Goal: Find specific fact: Find specific fact

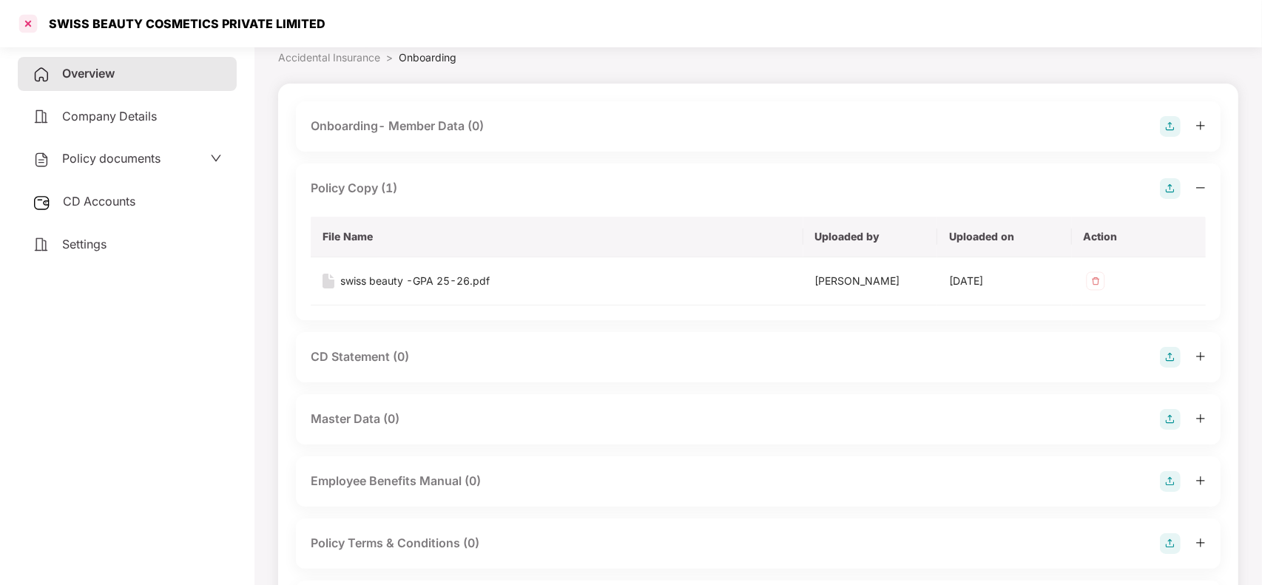
scroll to position [65, 0]
click at [30, 21] on div at bounding box center [28, 24] width 24 height 24
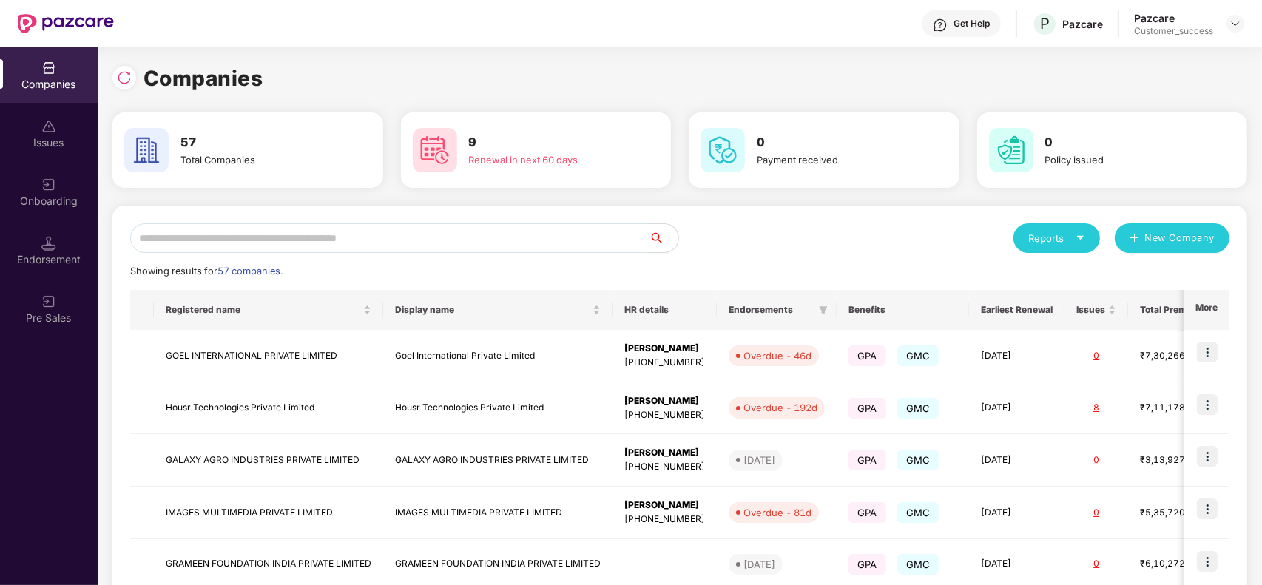
scroll to position [0, 0]
click at [468, 241] on input "text" at bounding box center [389, 238] width 519 height 30
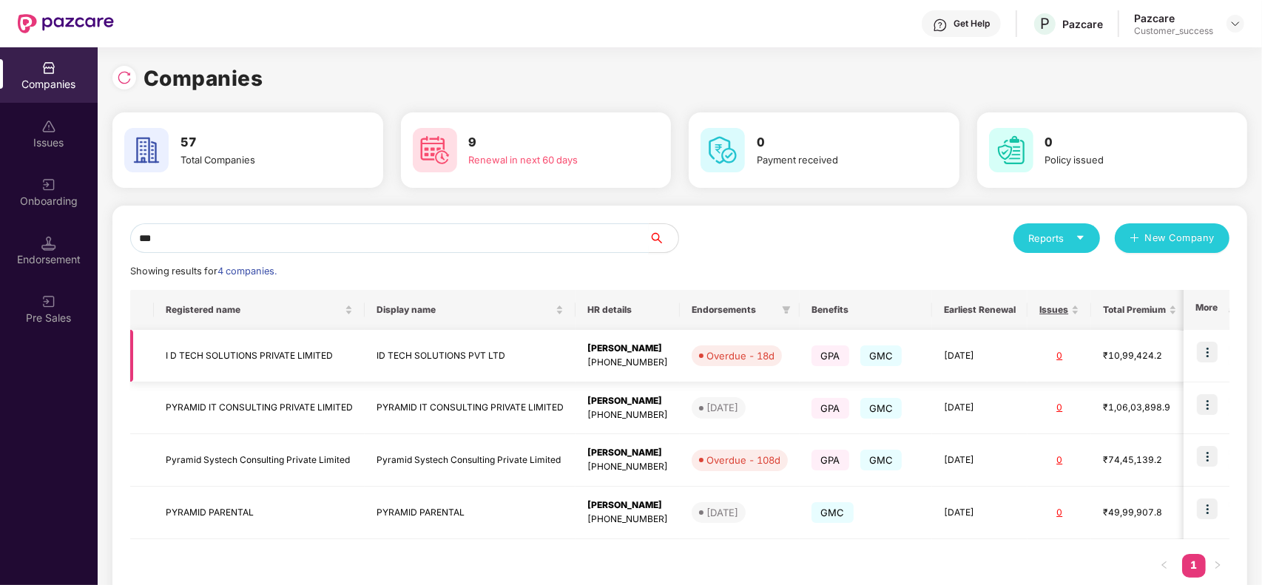
type input "**"
click at [413, 360] on td "ID TECH SOLUTIONS PVT LTD" at bounding box center [470, 356] width 211 height 53
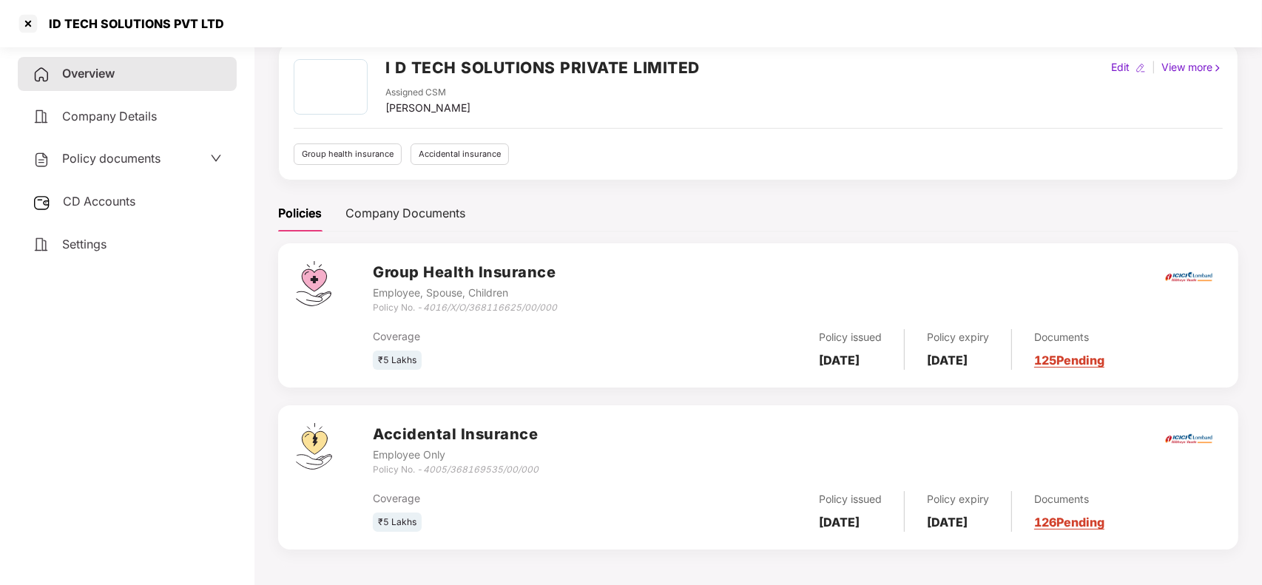
click at [1074, 354] on link "125 Pending" at bounding box center [1069, 360] width 70 height 15
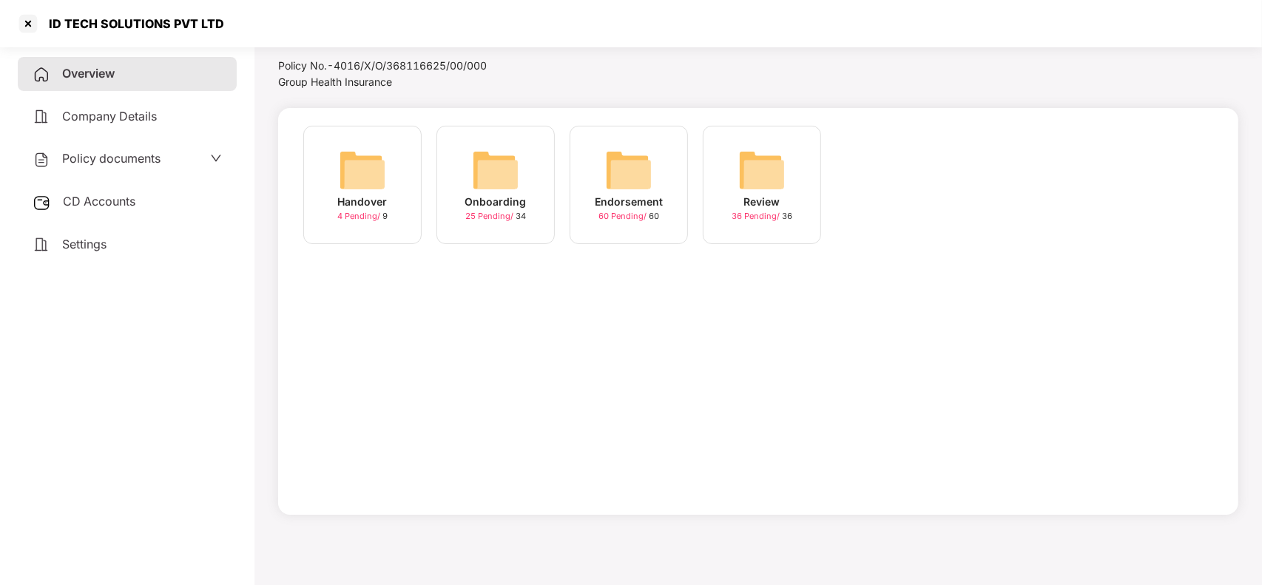
click at [503, 174] on img at bounding box center [495, 170] width 47 height 47
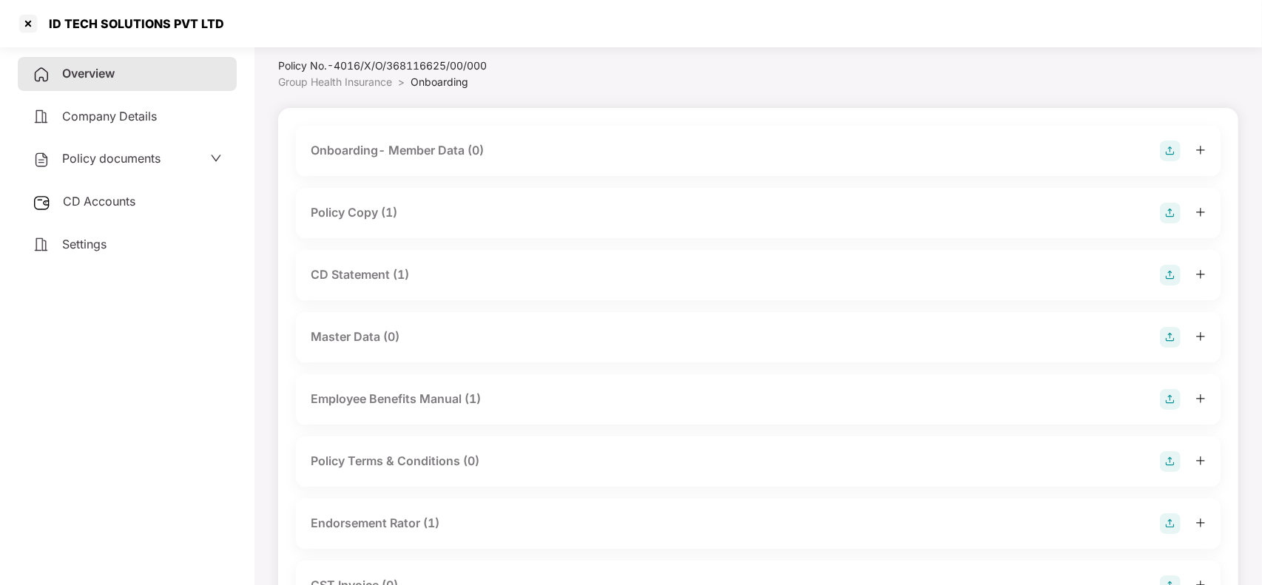
scroll to position [65, 0]
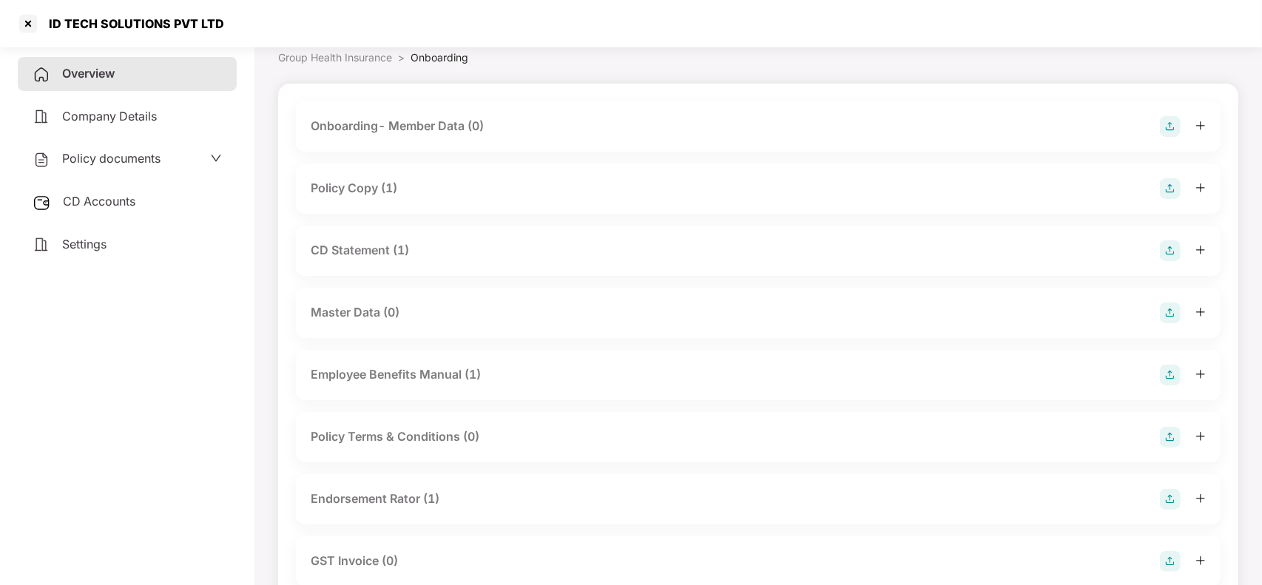
click at [363, 179] on div "Policy Copy (1)" at bounding box center [354, 188] width 87 height 18
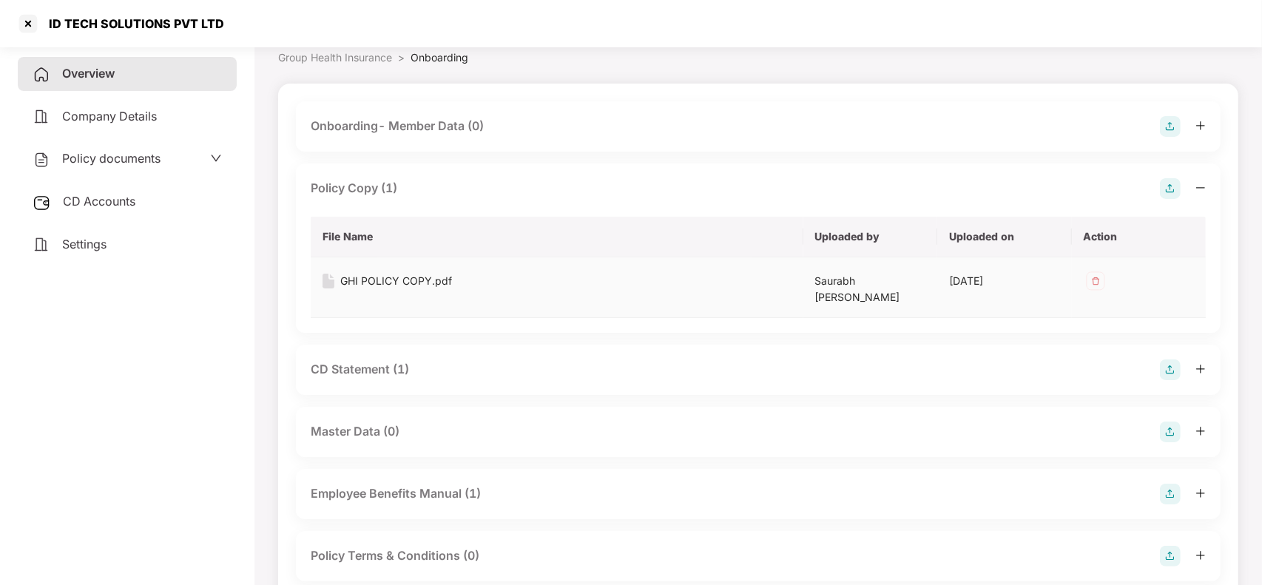
click at [368, 277] on div "GHI POLICY COPY.pdf" at bounding box center [396, 281] width 112 height 16
click at [127, 75] on div "Overview" at bounding box center [127, 74] width 219 height 34
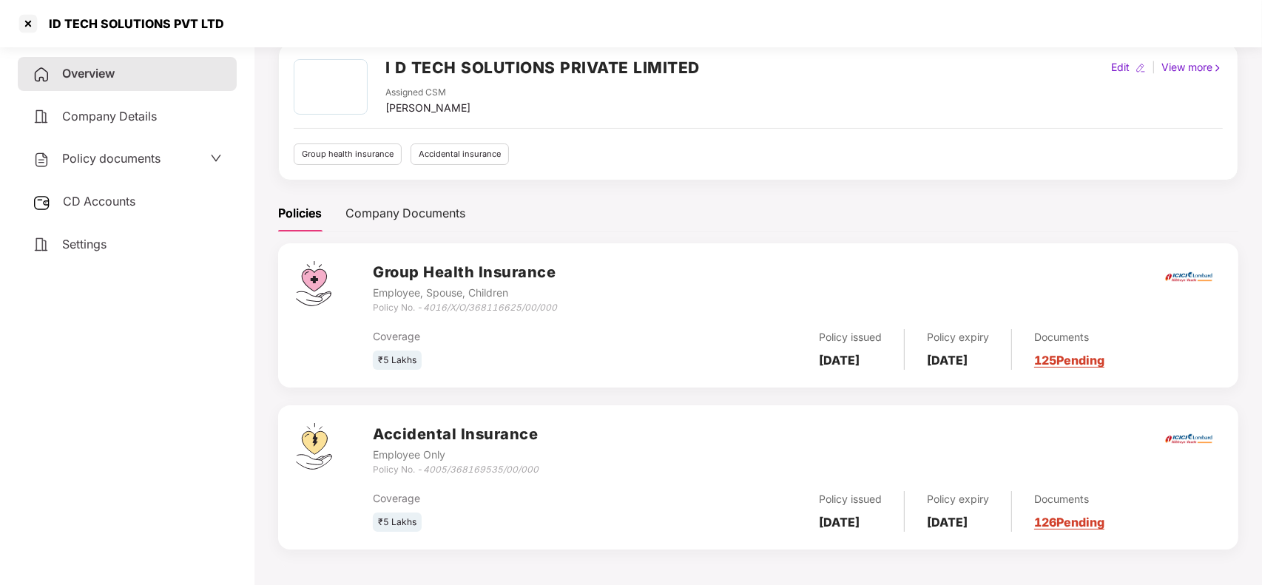
click at [1066, 511] on div "Documents 126 Pending" at bounding box center [1058, 511] width 92 height 41
click at [1068, 523] on link "126 Pending" at bounding box center [1069, 522] width 70 height 15
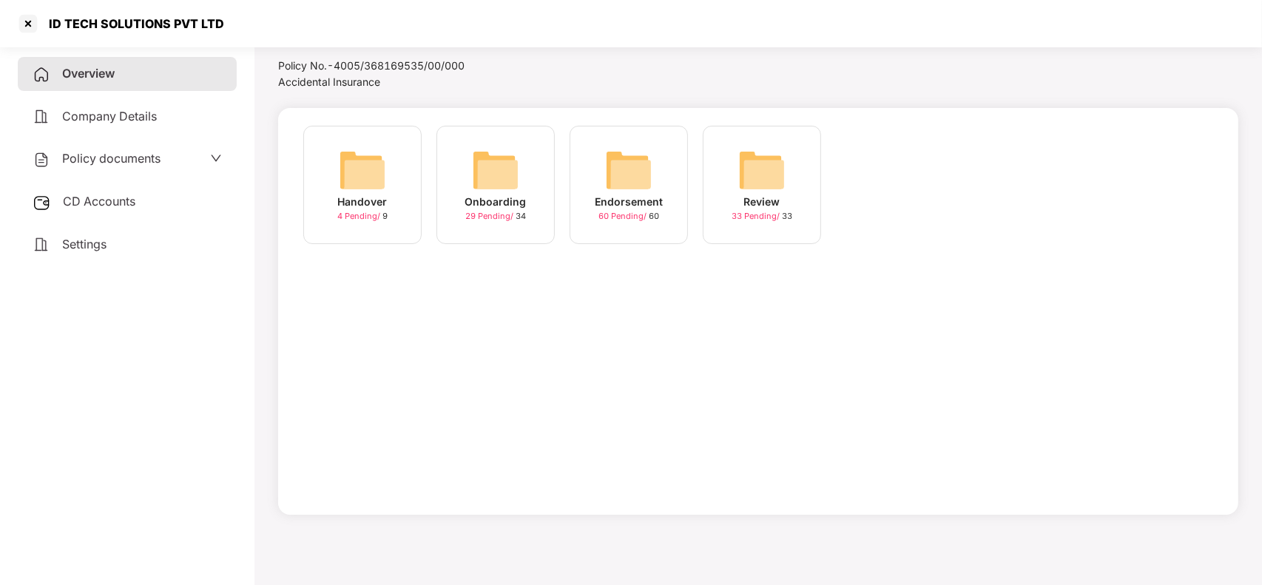
click at [496, 158] on img at bounding box center [495, 170] width 47 height 47
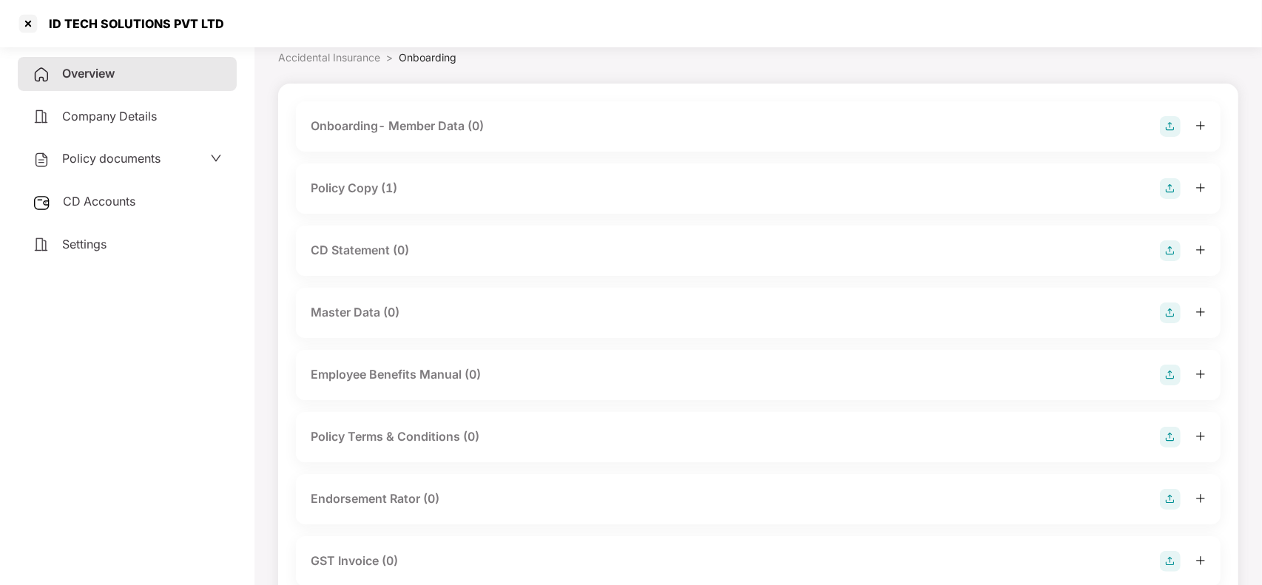
click at [338, 192] on div "Policy Copy (1)" at bounding box center [354, 188] width 87 height 18
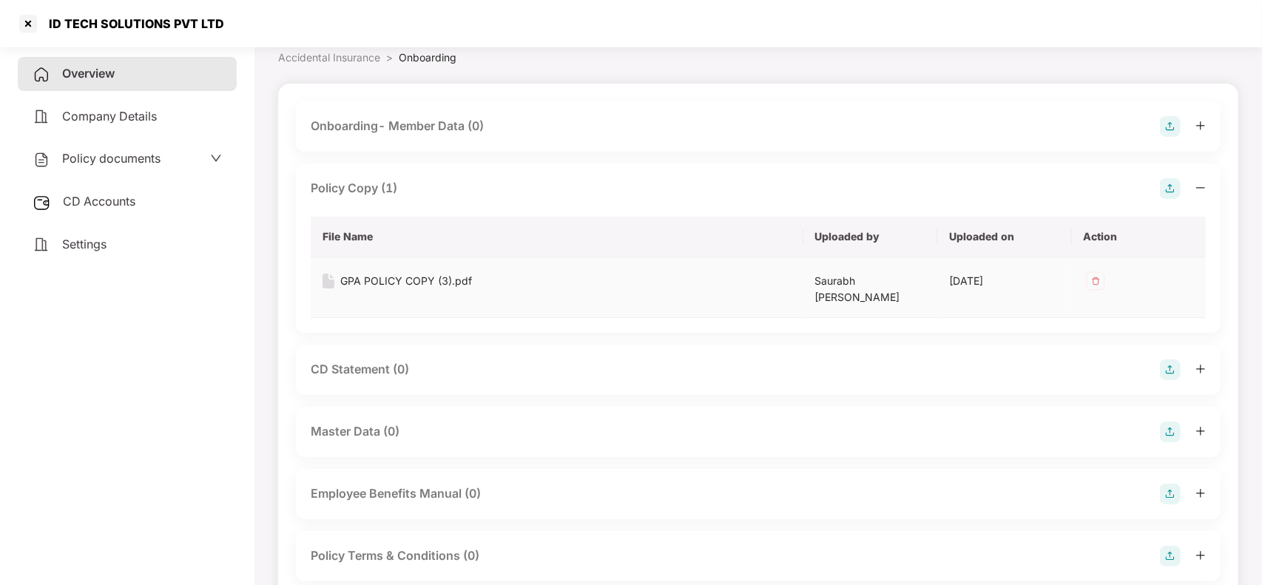
click at [365, 281] on div "GPA POLICY COPY (3).pdf" at bounding box center [406, 281] width 132 height 16
click at [18, 32] on div at bounding box center [28, 24] width 24 height 24
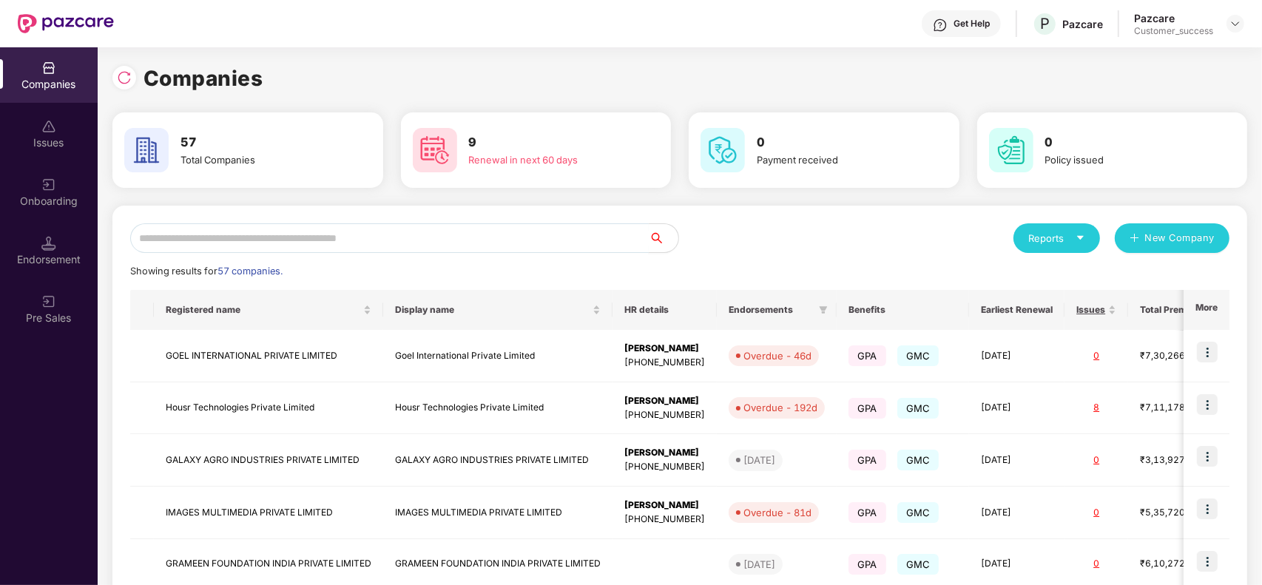
scroll to position [0, 0]
click at [331, 227] on input "text" at bounding box center [389, 238] width 519 height 30
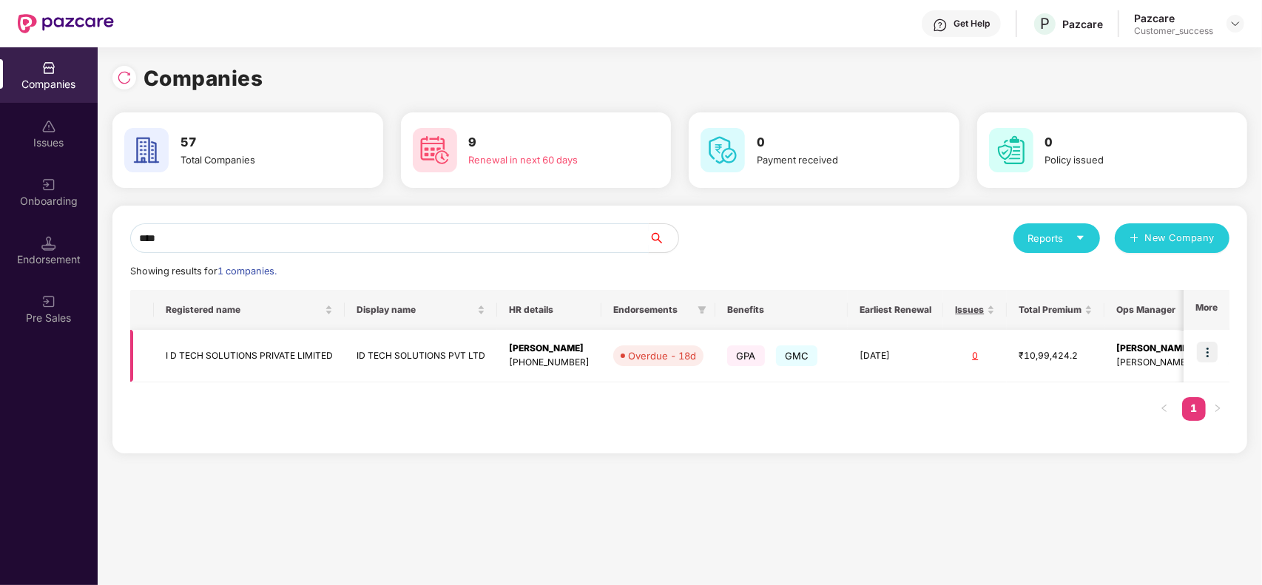
type input "****"
click at [1203, 348] on img at bounding box center [1207, 352] width 21 height 21
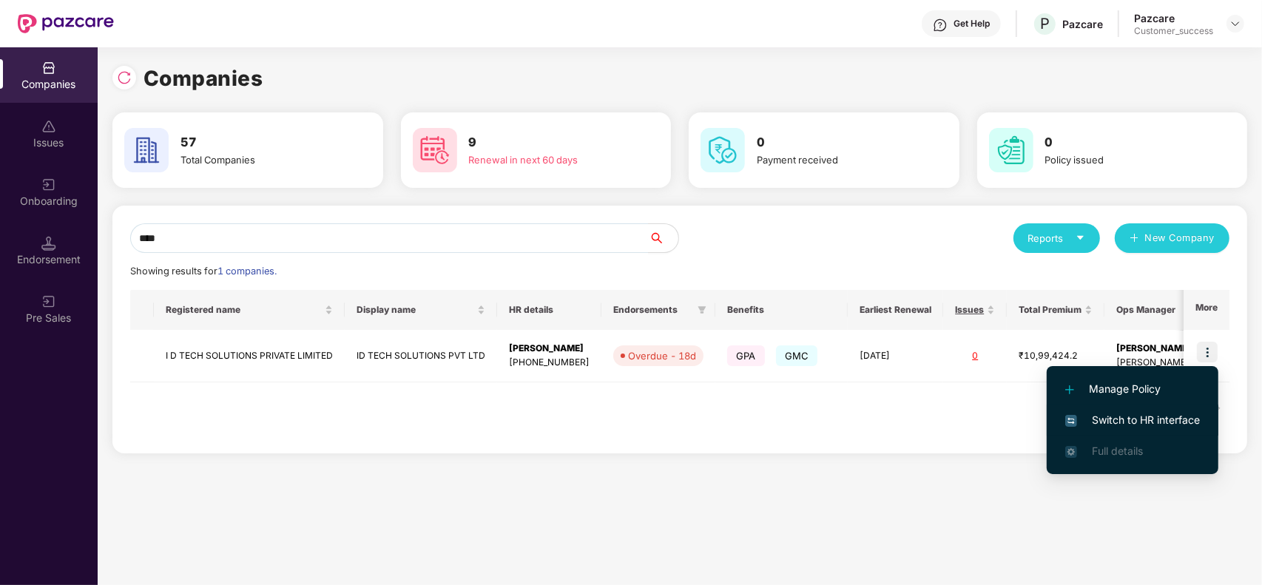
click at [1127, 415] on span "Switch to HR interface" at bounding box center [1132, 420] width 135 height 16
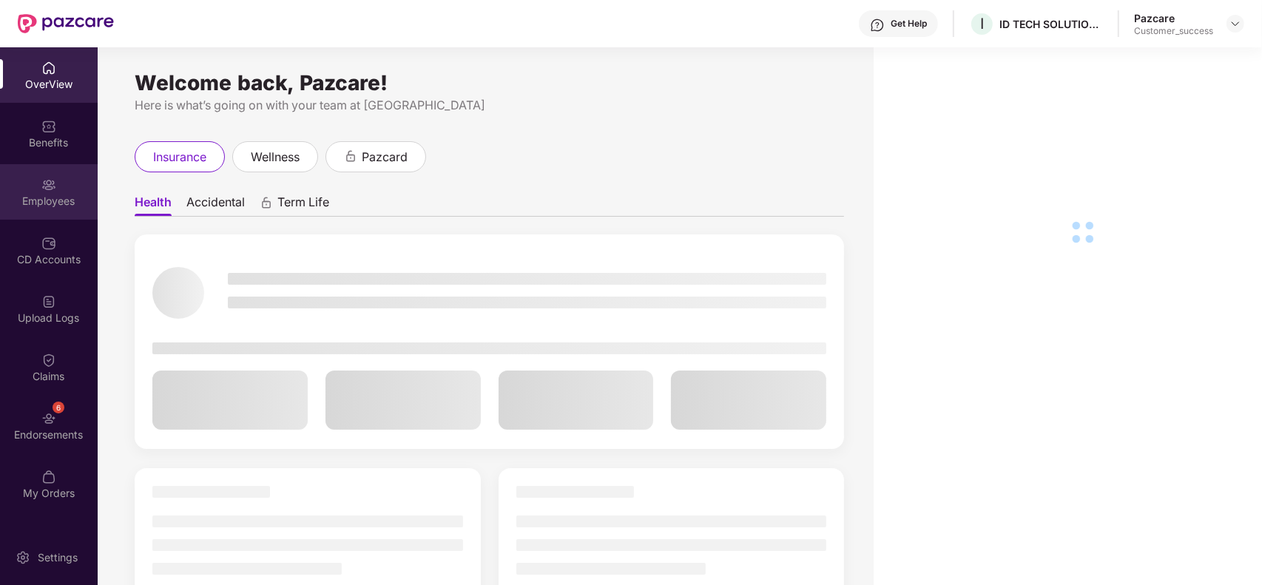
click at [60, 195] on div "Employees" at bounding box center [49, 201] width 98 height 15
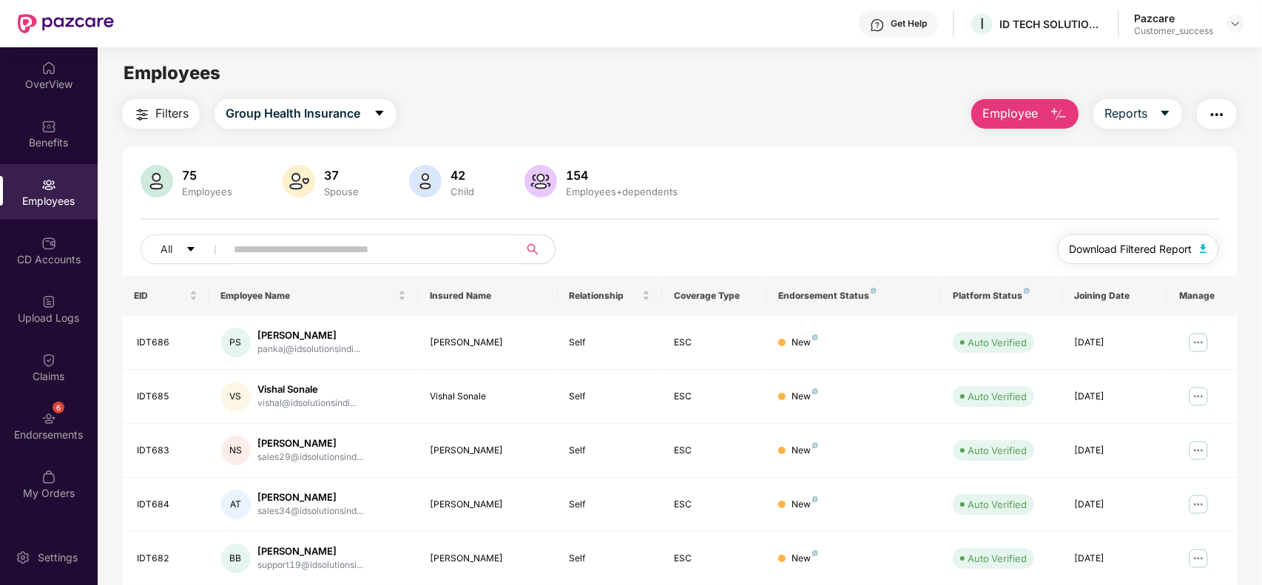
click at [1096, 259] on button "Download Filtered Report" at bounding box center [1138, 250] width 161 height 30
click at [1242, 23] on div at bounding box center [1236, 24] width 18 height 18
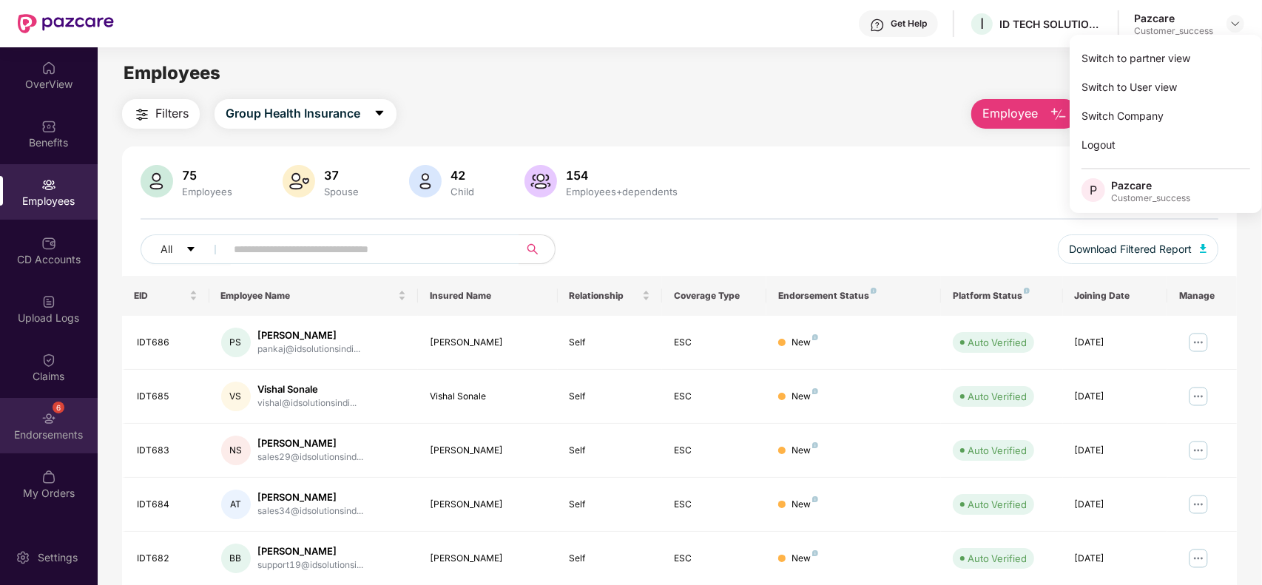
click at [78, 417] on div "6 Endorsements" at bounding box center [49, 425] width 98 height 55
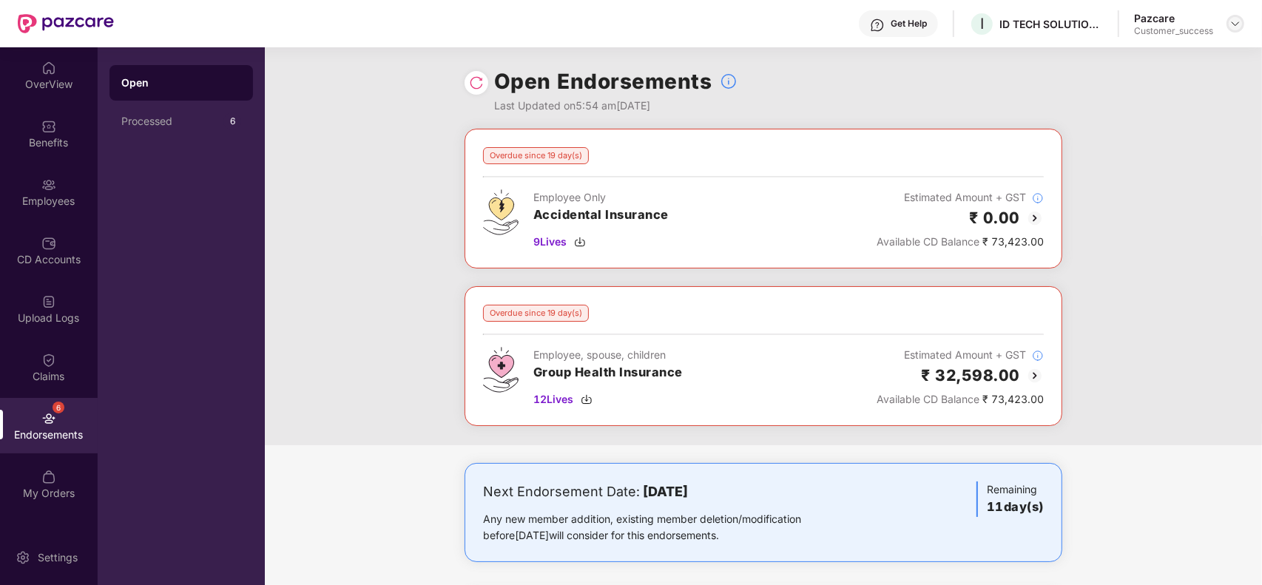
click at [1239, 22] on img at bounding box center [1236, 24] width 12 height 12
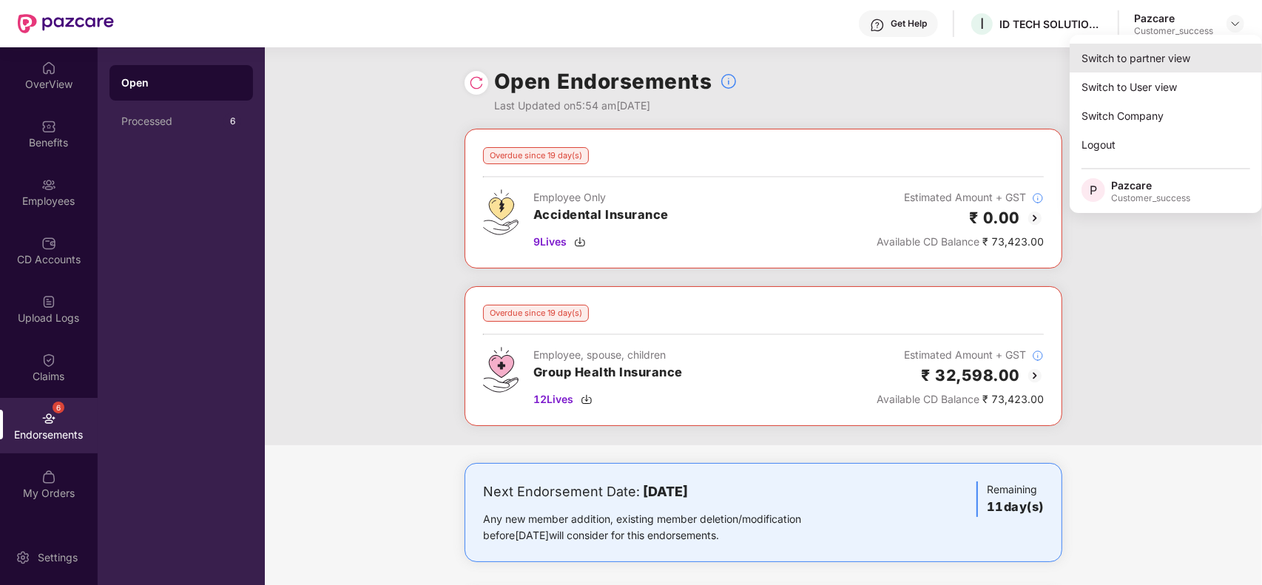
click at [1190, 61] on div "Switch to partner view" at bounding box center [1166, 58] width 192 height 29
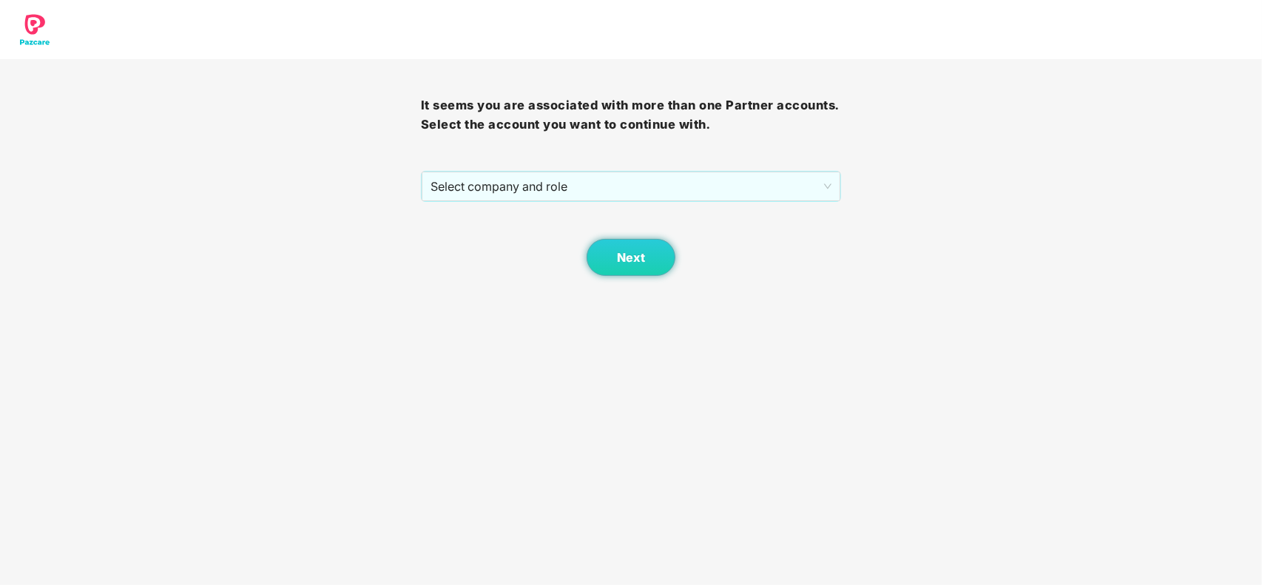
click at [659, 211] on div "Next" at bounding box center [631, 239] width 421 height 74
click at [616, 195] on span "Select company and role" at bounding box center [632, 186] width 402 height 28
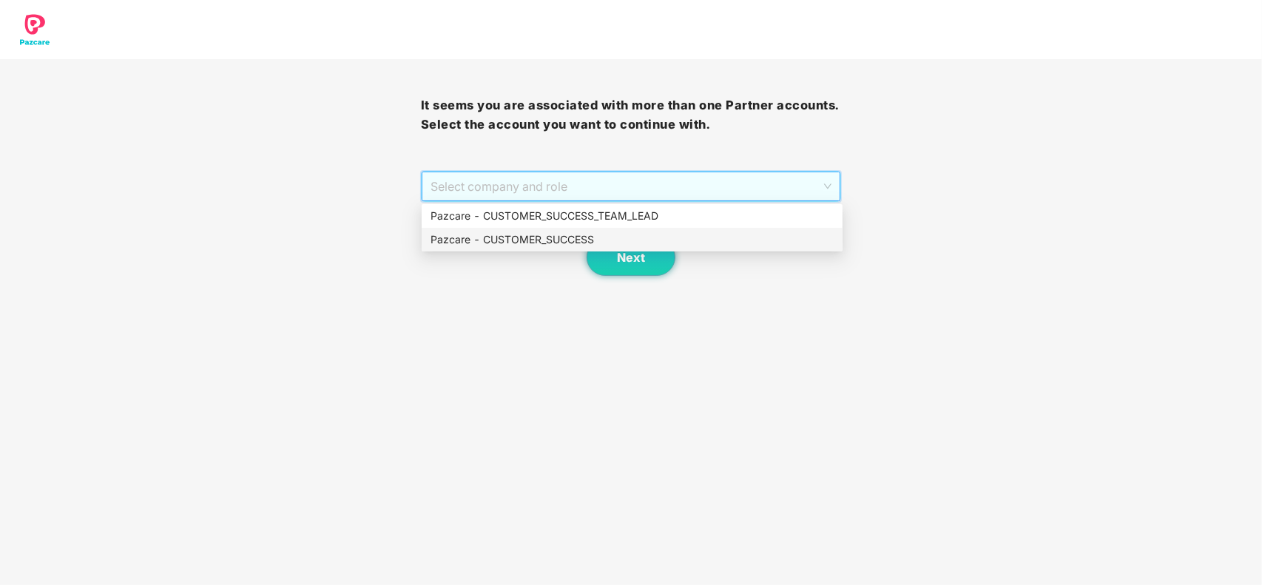
click at [516, 235] on div "Pazcare - CUSTOMER_SUCCESS" at bounding box center [632, 240] width 403 height 16
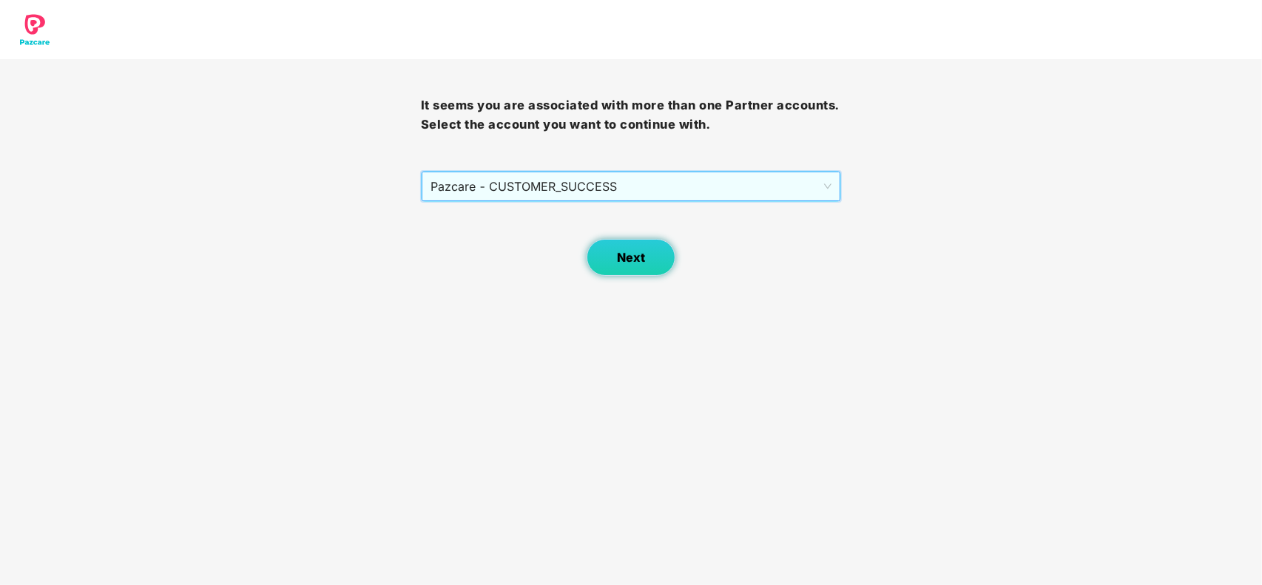
click at [605, 239] on button "Next" at bounding box center [631, 257] width 89 height 37
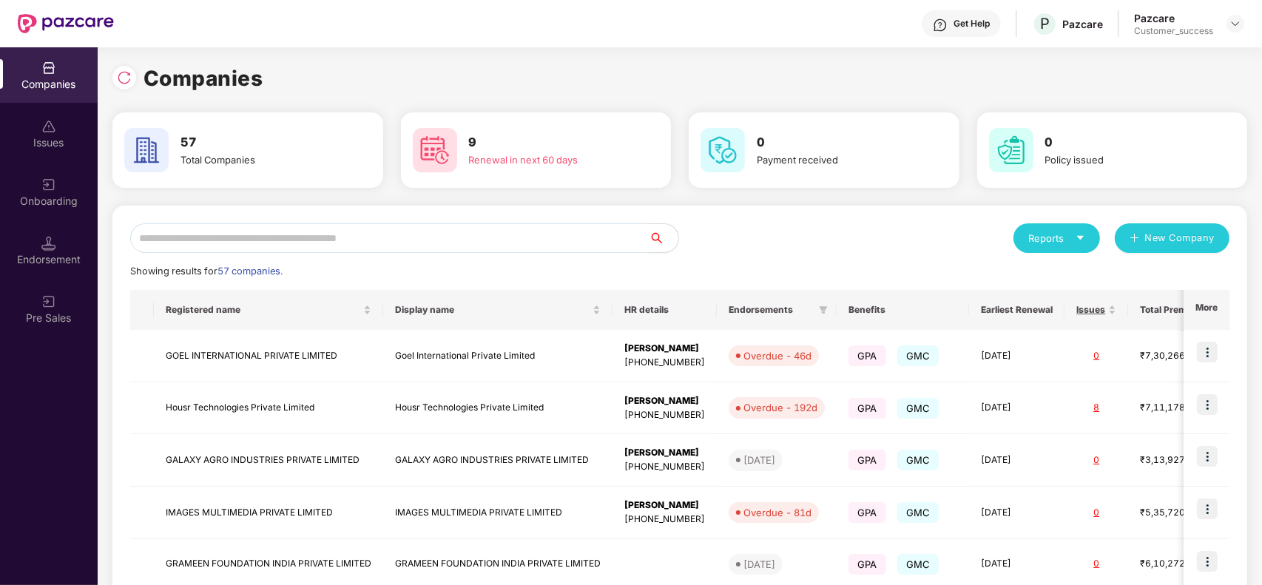
click at [452, 246] on input "text" at bounding box center [389, 238] width 519 height 30
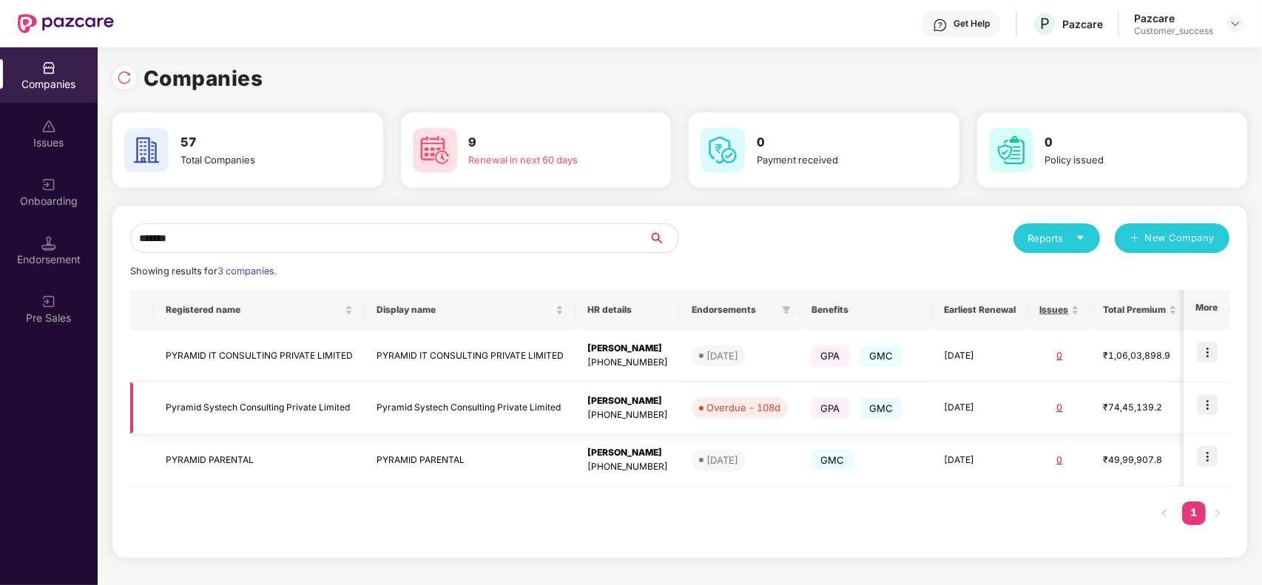
type input "*******"
click at [1206, 407] on img at bounding box center [1207, 404] width 21 height 21
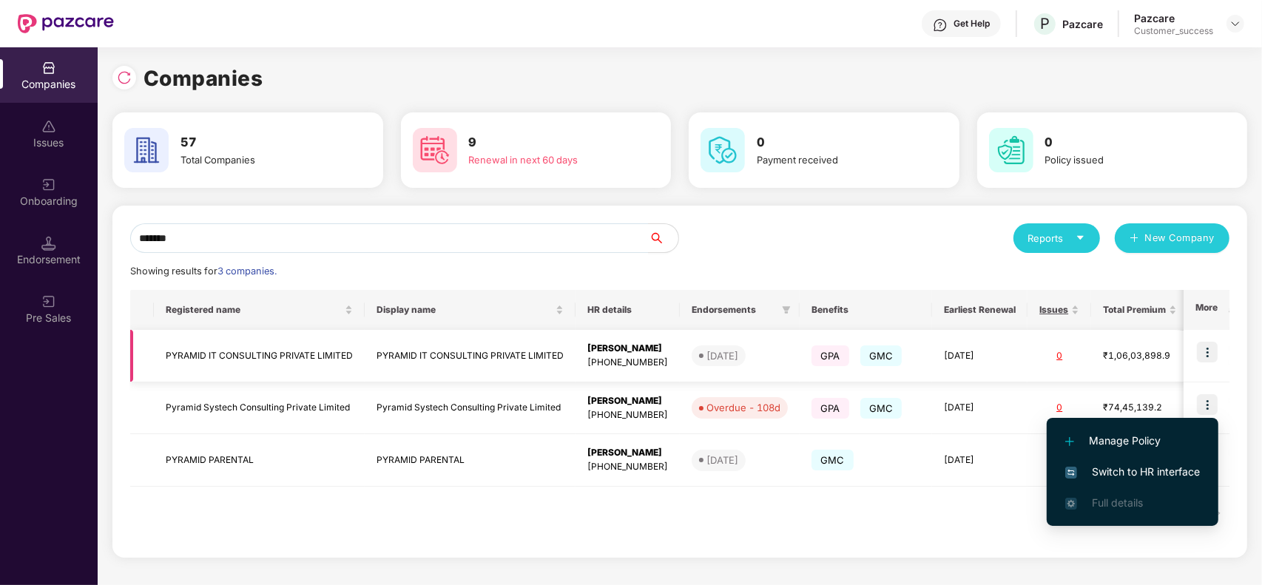
click at [1210, 343] on img at bounding box center [1207, 352] width 21 height 21
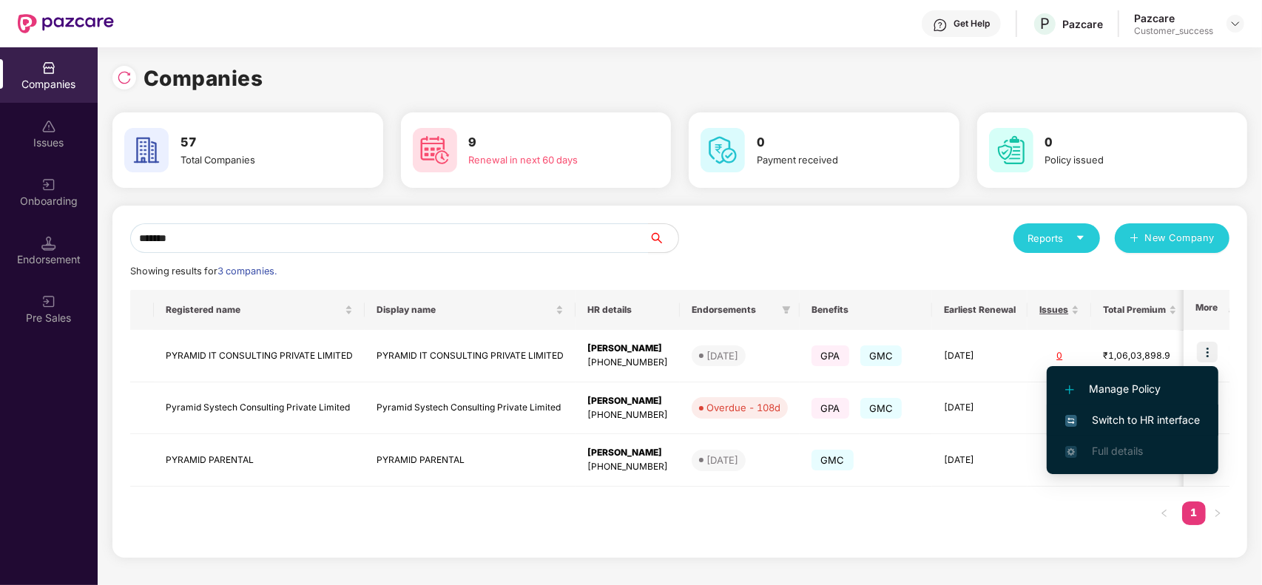
click at [1148, 413] on span "Switch to HR interface" at bounding box center [1132, 420] width 135 height 16
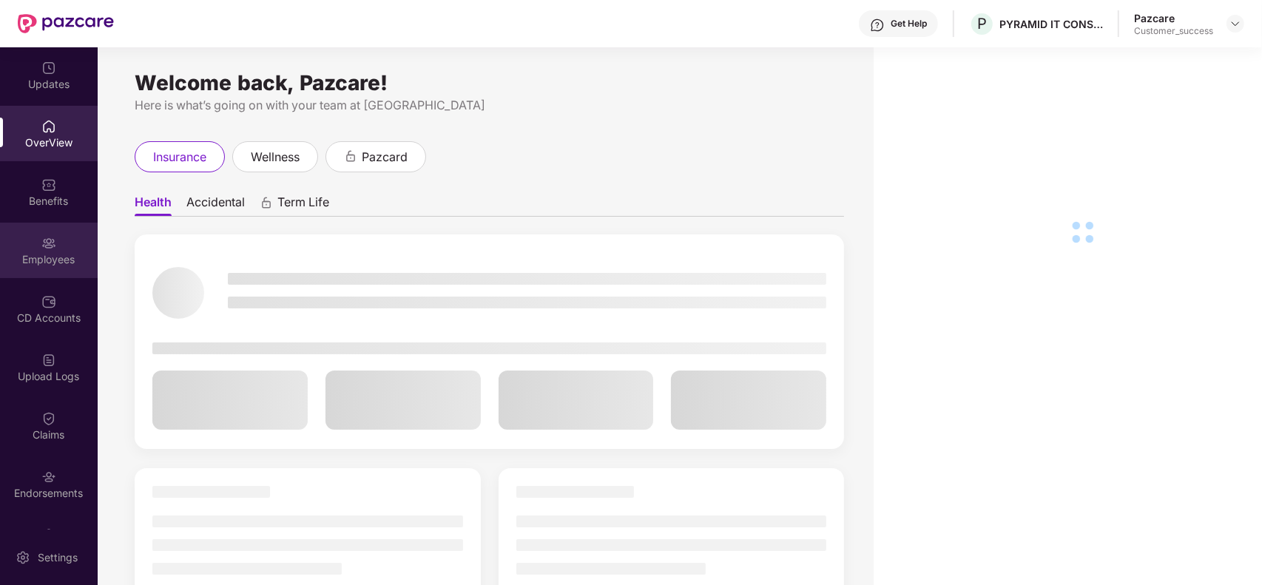
click at [50, 244] on img at bounding box center [48, 243] width 15 height 15
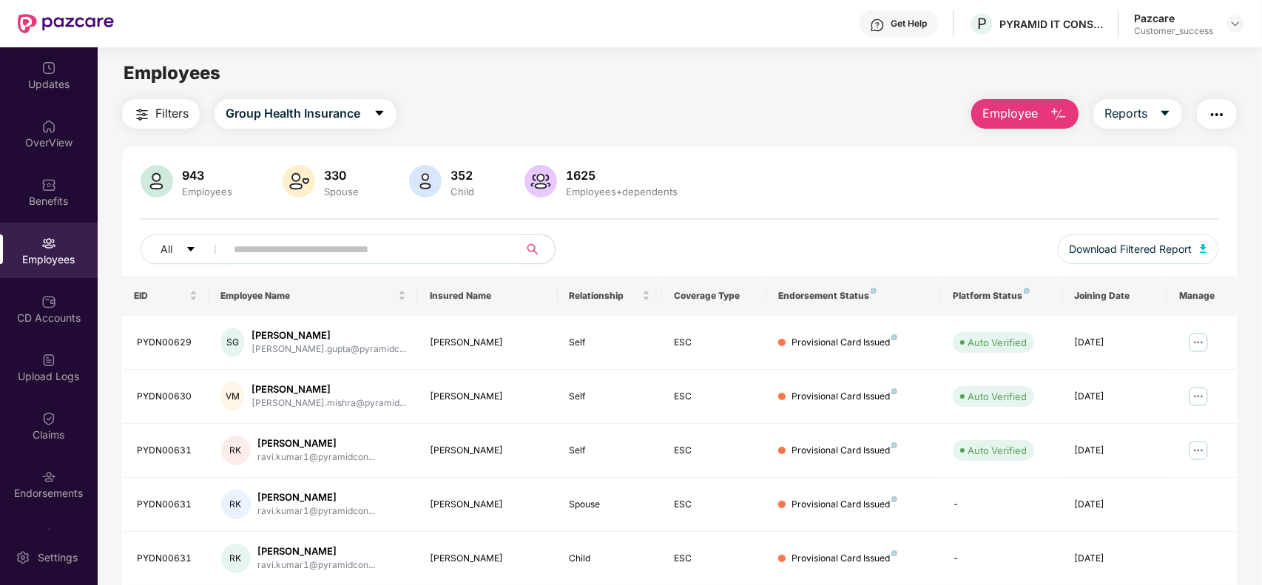
click at [316, 250] on input "text" at bounding box center [367, 249] width 266 height 22
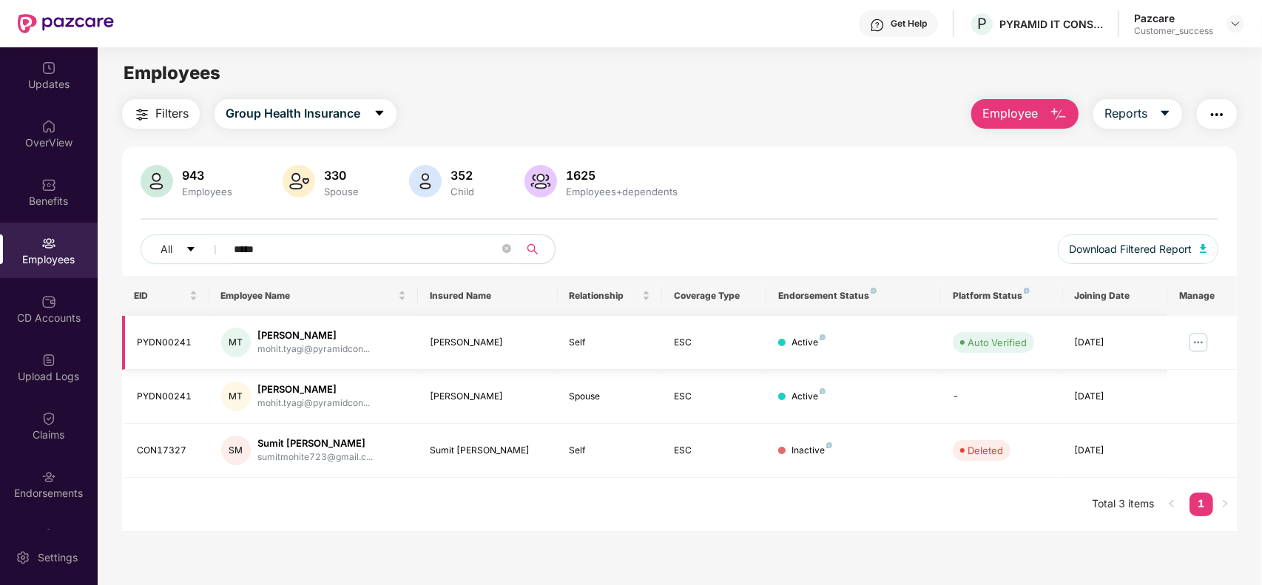
type input "*****"
click at [1199, 340] on img at bounding box center [1199, 343] width 24 height 24
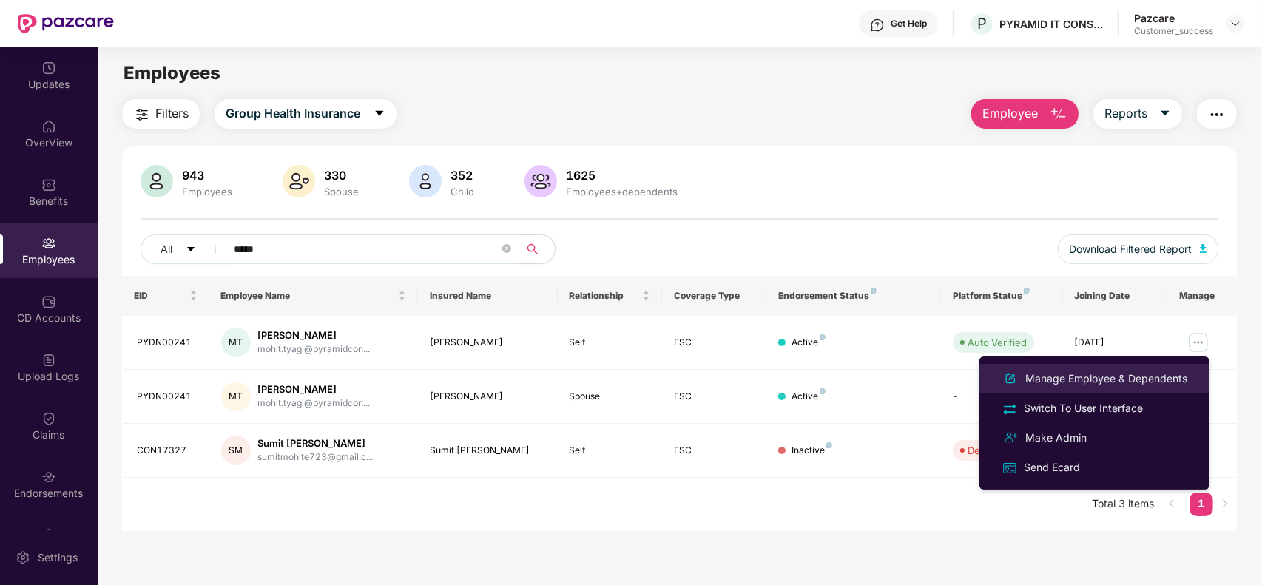
click at [1082, 372] on div "Manage Employee & Dependents" at bounding box center [1107, 379] width 168 height 16
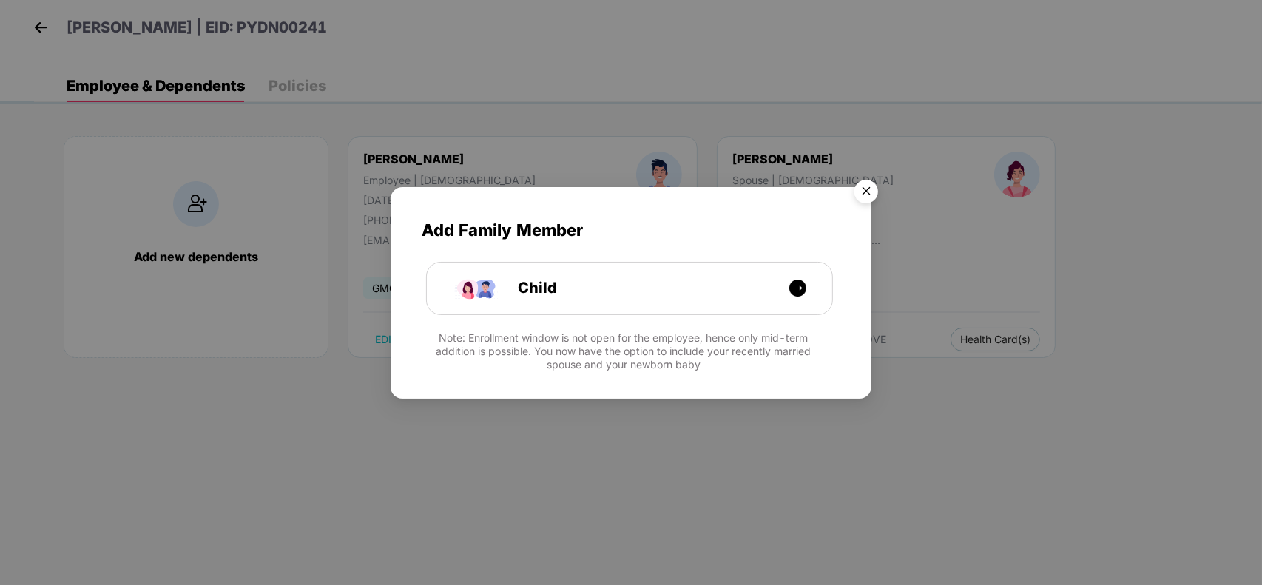
click at [33, 27] on div "Add Family Member Child Note: Enrollment window is not open for the employee, h…" at bounding box center [631, 292] width 1262 height 585
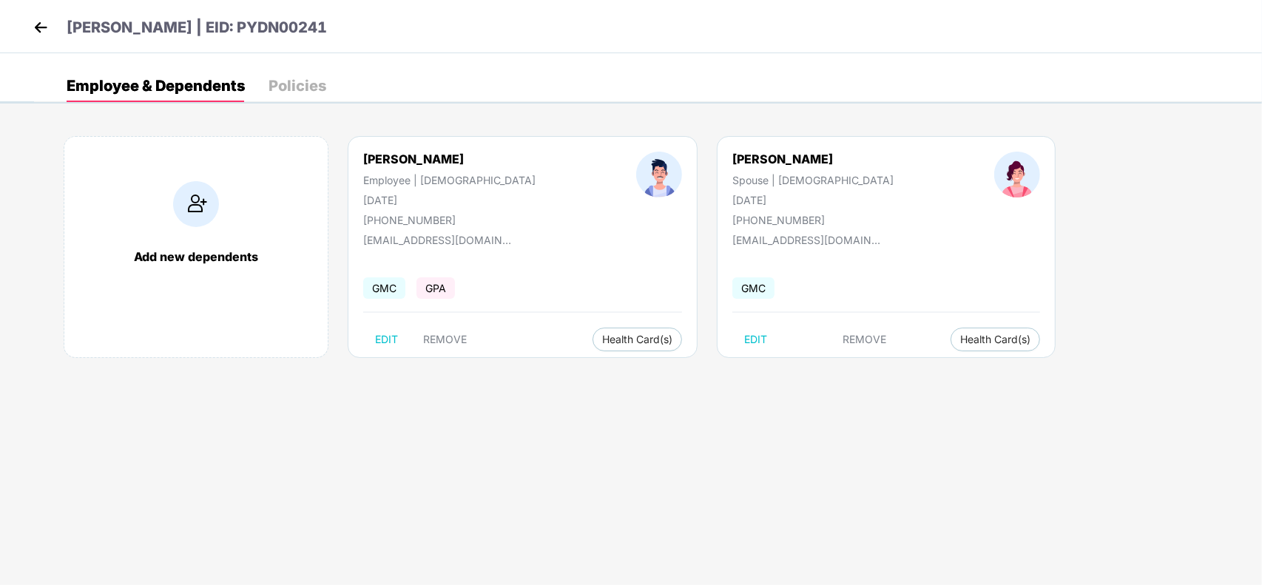
click at [33, 27] on img at bounding box center [41, 27] width 22 height 22
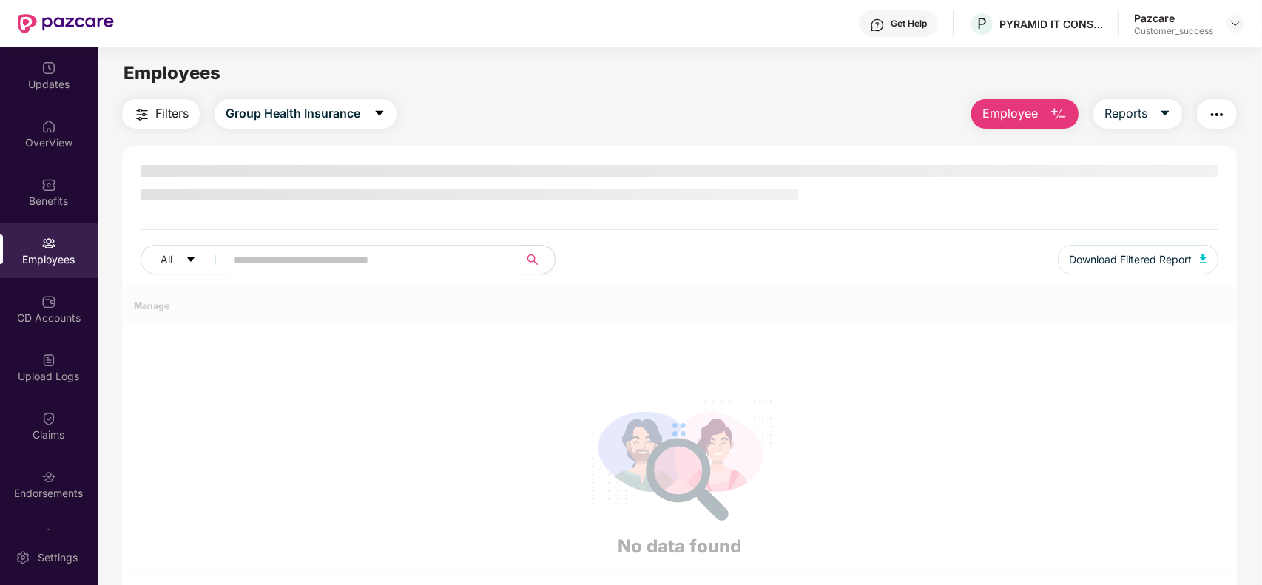
click at [286, 256] on input "text" at bounding box center [367, 260] width 266 height 22
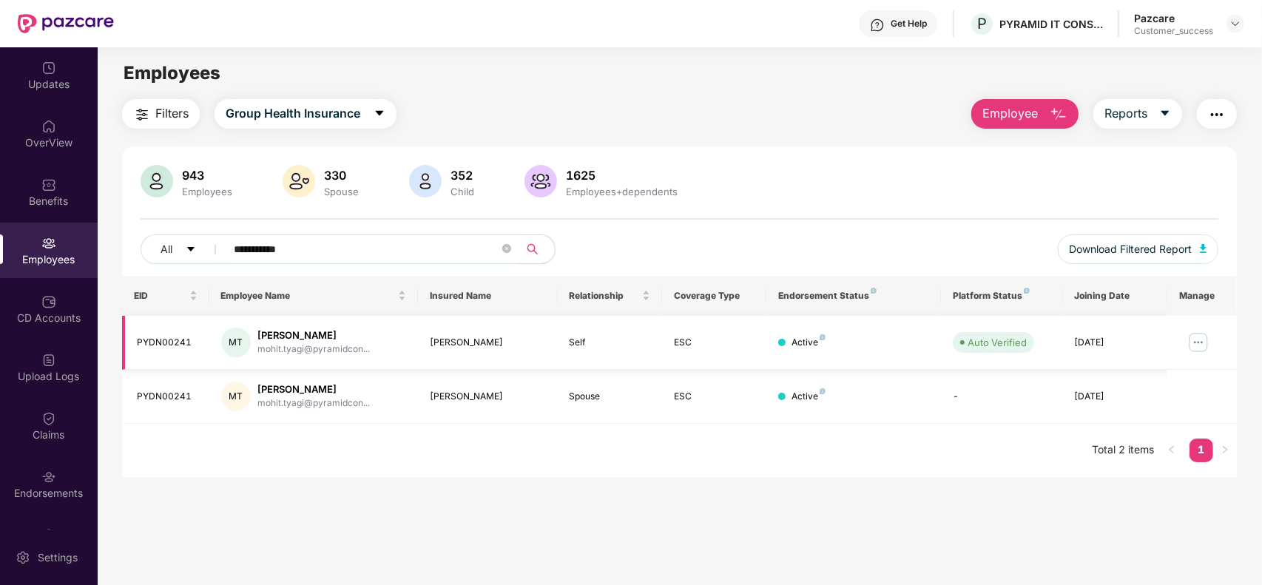
type input "**********"
click at [1203, 346] on img at bounding box center [1199, 343] width 24 height 24
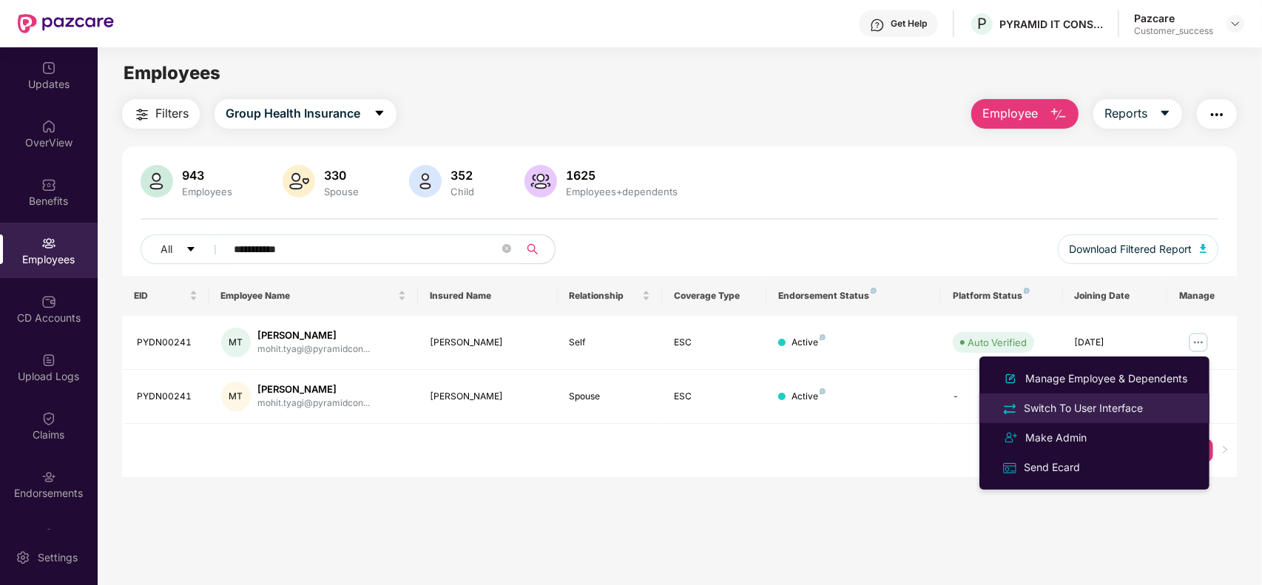
click at [1088, 405] on div "Switch To User Interface" at bounding box center [1083, 408] width 125 height 16
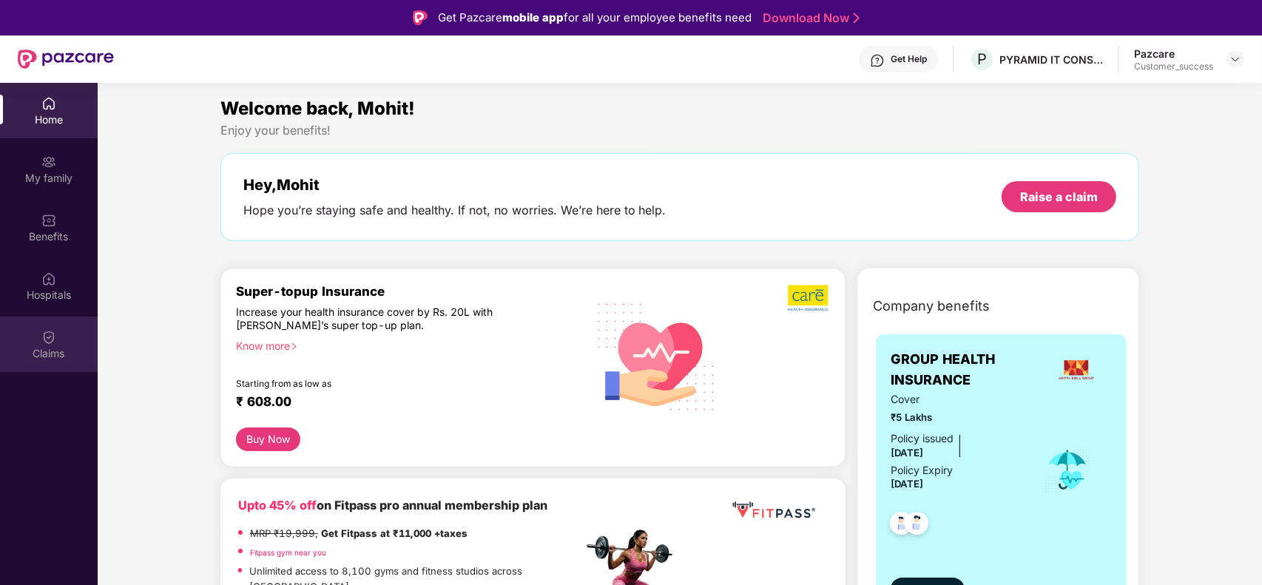
click at [19, 338] on div "Claims" at bounding box center [49, 344] width 98 height 55
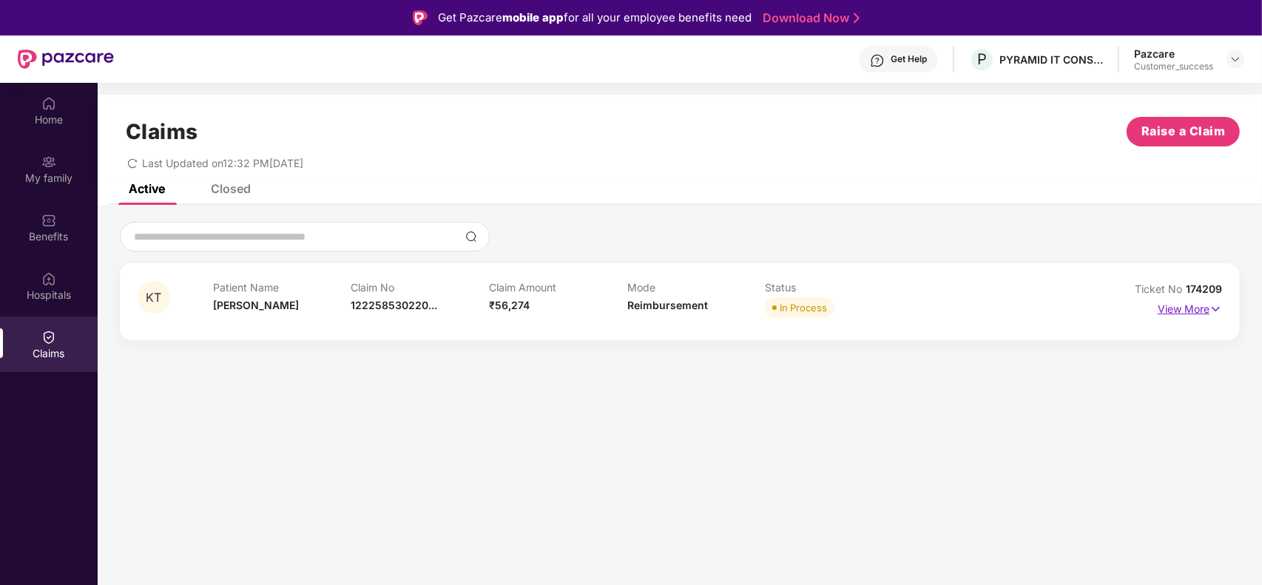
click at [1171, 297] on p "View More" at bounding box center [1190, 307] width 64 height 20
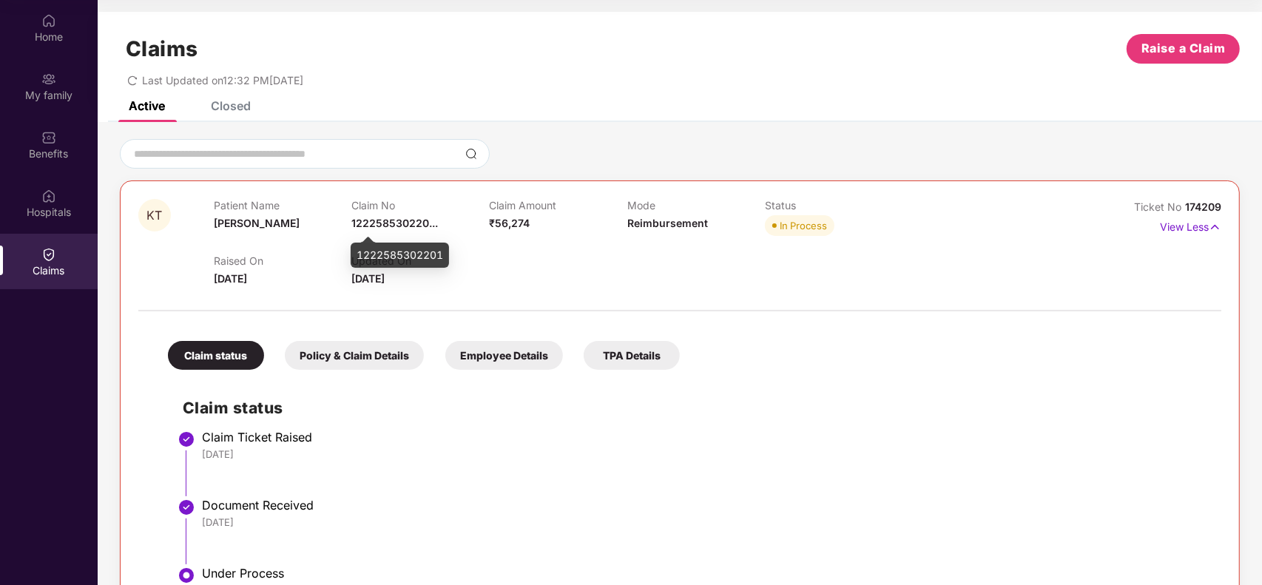
click at [383, 255] on div "1222585302201" at bounding box center [400, 255] width 98 height 25
copy div "1222585302201"
